Goal: Information Seeking & Learning: Check status

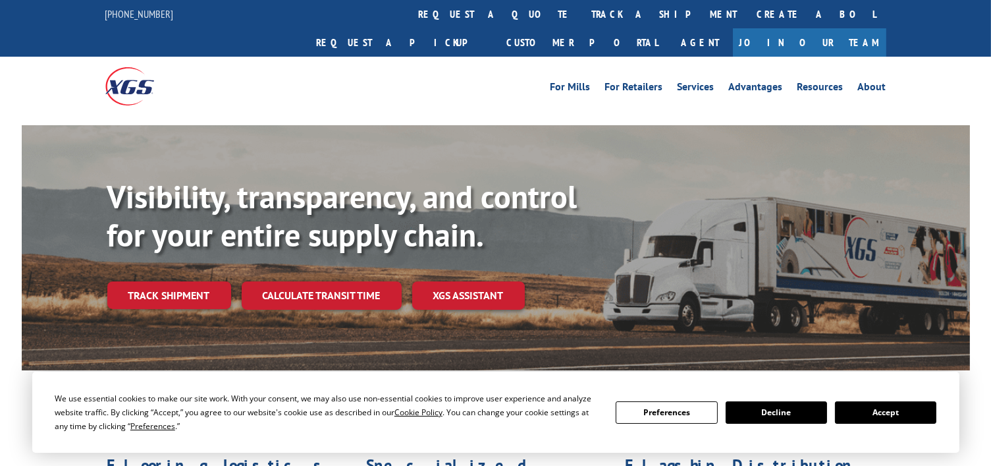
drag, startPoint x: 0, startPoint y: 0, endPoint x: 450, endPoint y: 26, distance: 450.6
click at [582, 20] on link "track a shipment" at bounding box center [664, 14] width 165 height 28
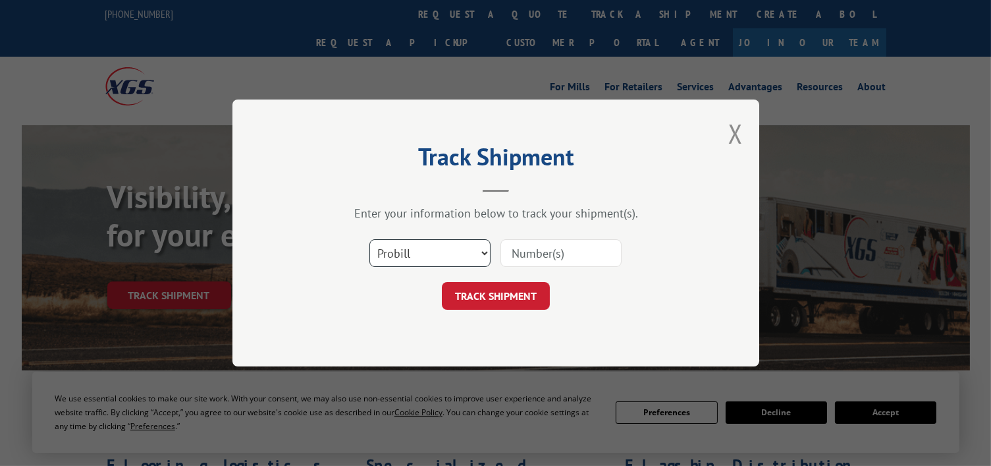
click at [458, 248] on select "Select category... Probill BOL PO" at bounding box center [430, 253] width 121 height 28
select select "bol"
click at [370, 239] on select "Select category... Probill BOL PO" at bounding box center [430, 253] width 121 height 28
click at [541, 250] on input at bounding box center [561, 253] width 121 height 28
paste input "6025134"
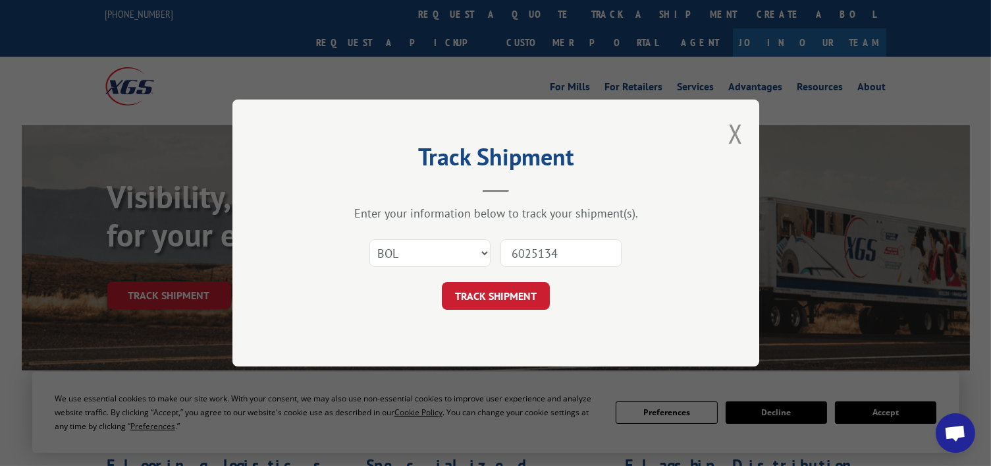
type input "6025134"
click at [497, 271] on div "Select category... Probill BOL PO 6025134" at bounding box center [495, 252] width 395 height 43
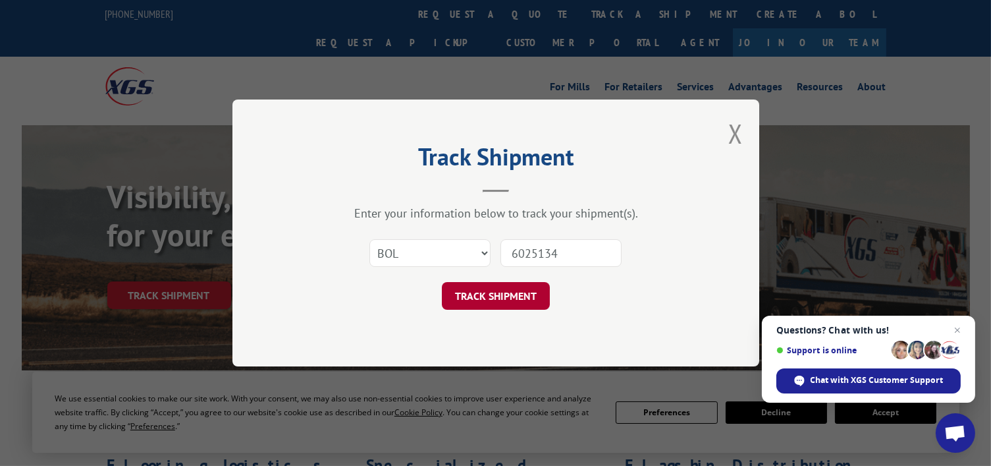
click at [498, 288] on button "TRACK SHIPMENT" at bounding box center [496, 296] width 108 height 28
